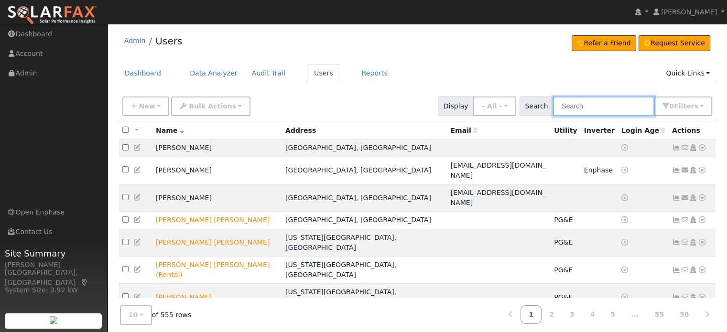
click at [617, 102] on input "text" at bounding box center [603, 106] width 101 height 20
type input "Norton"
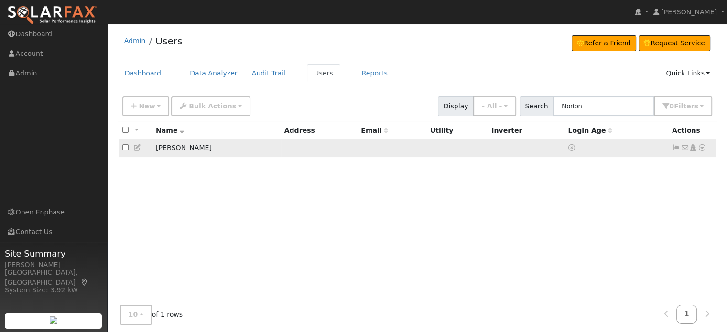
click at [704, 149] on icon at bounding box center [701, 147] width 9 height 7
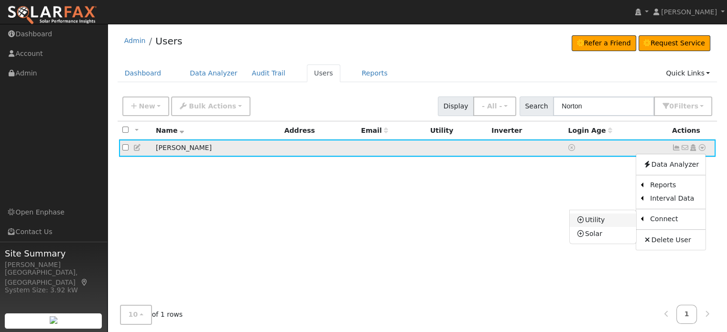
click at [609, 219] on link "Utility" at bounding box center [602, 220] width 66 height 13
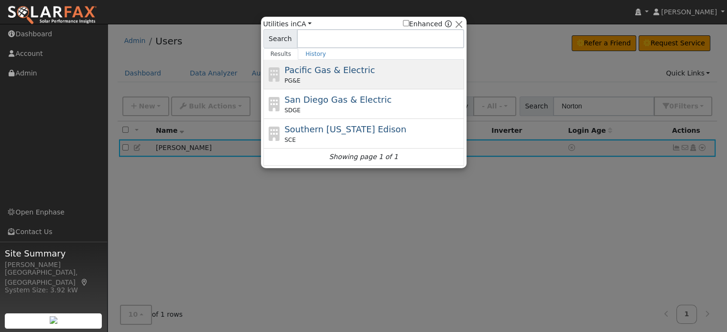
click at [284, 69] on span "Pacific Gas & Electric" at bounding box center [329, 70] width 90 height 10
